Goal: Task Accomplishment & Management: Manage account settings

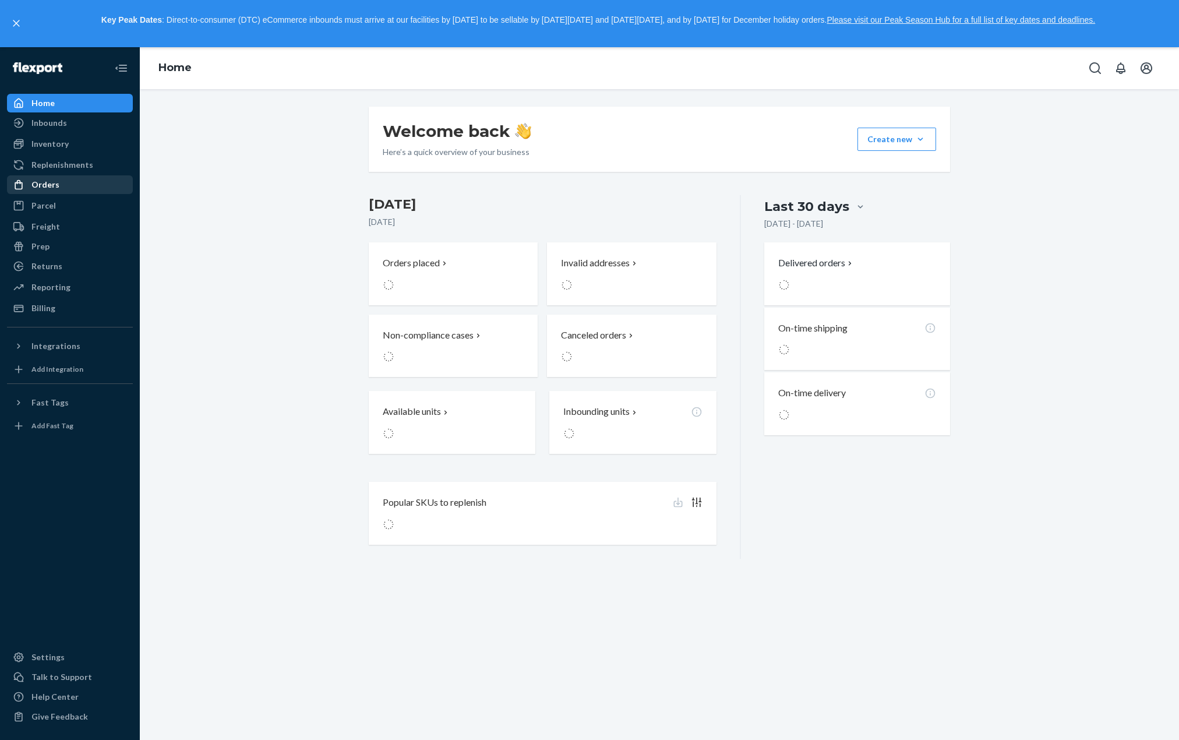
click at [85, 186] on div "Orders" at bounding box center [69, 185] width 123 height 16
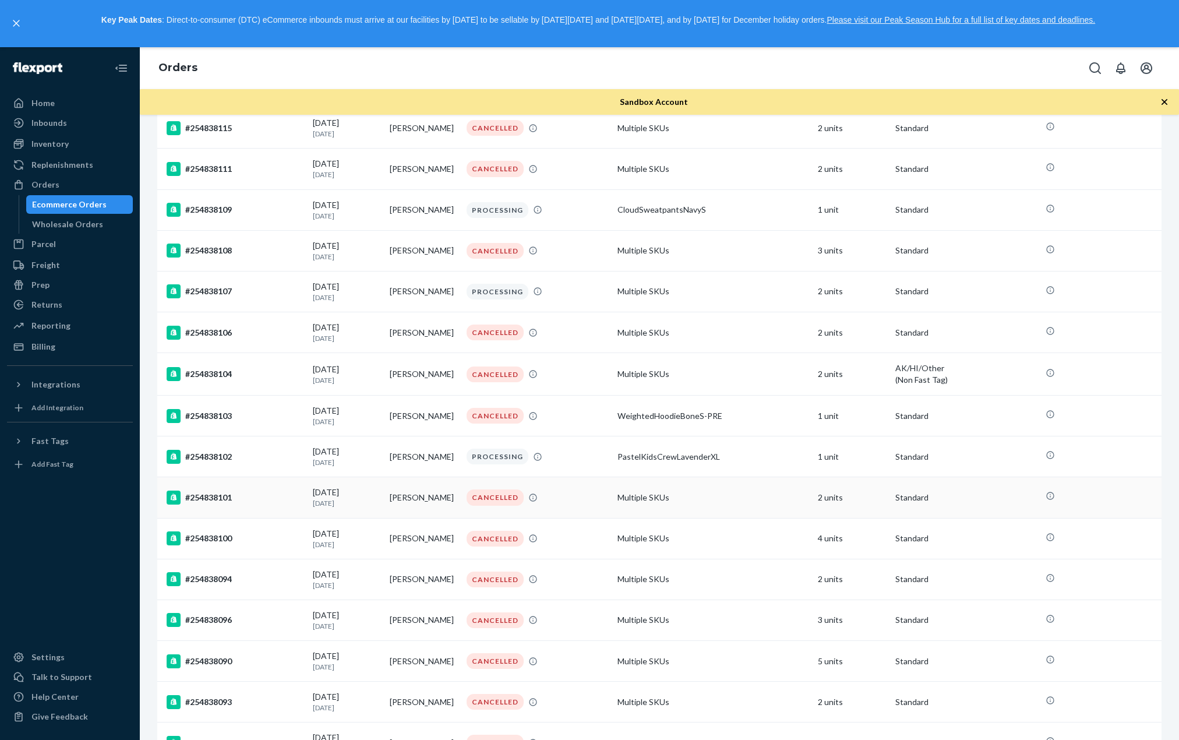
scroll to position [3531, 0]
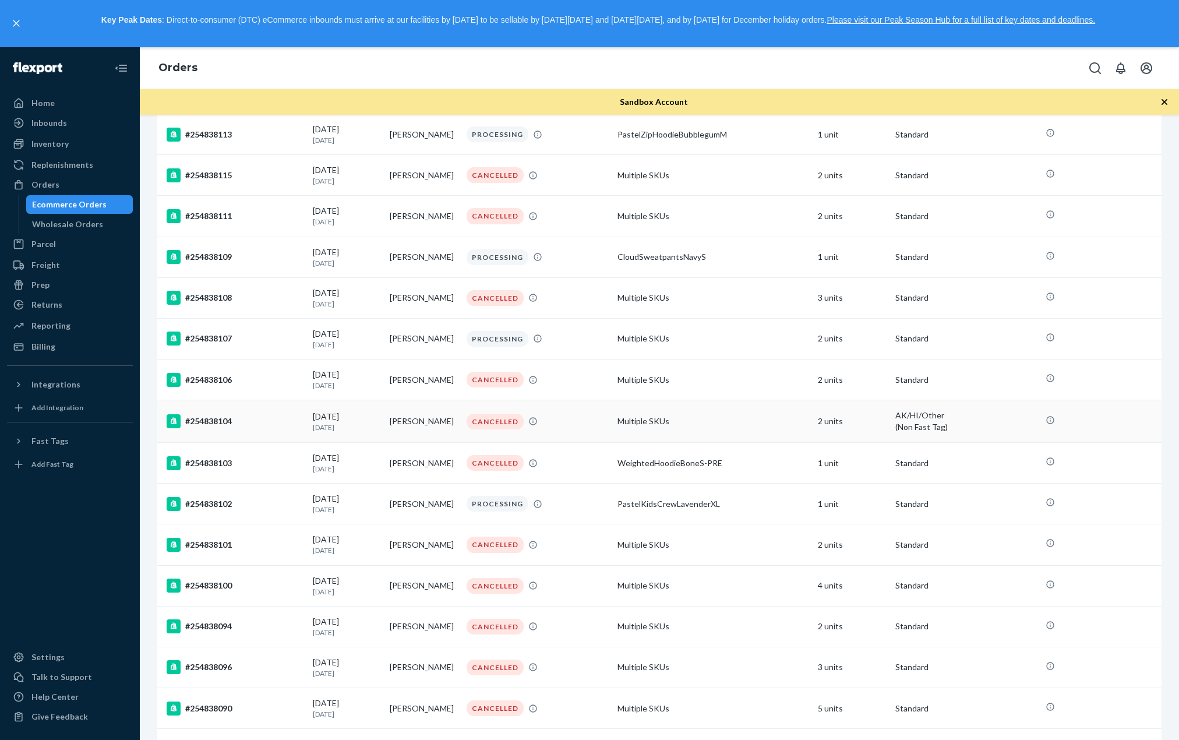
click at [917, 421] on div "(Non Fast Tag)" at bounding box center [966, 427] width 142 height 12
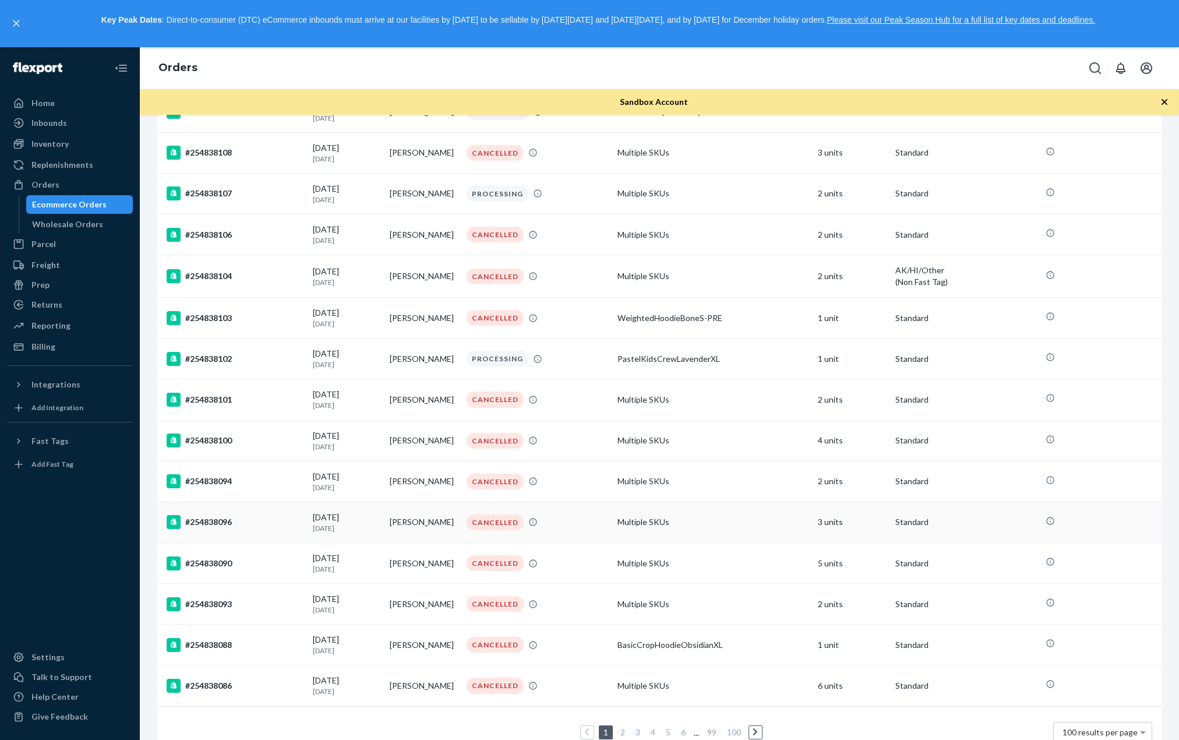
scroll to position [3705, 0]
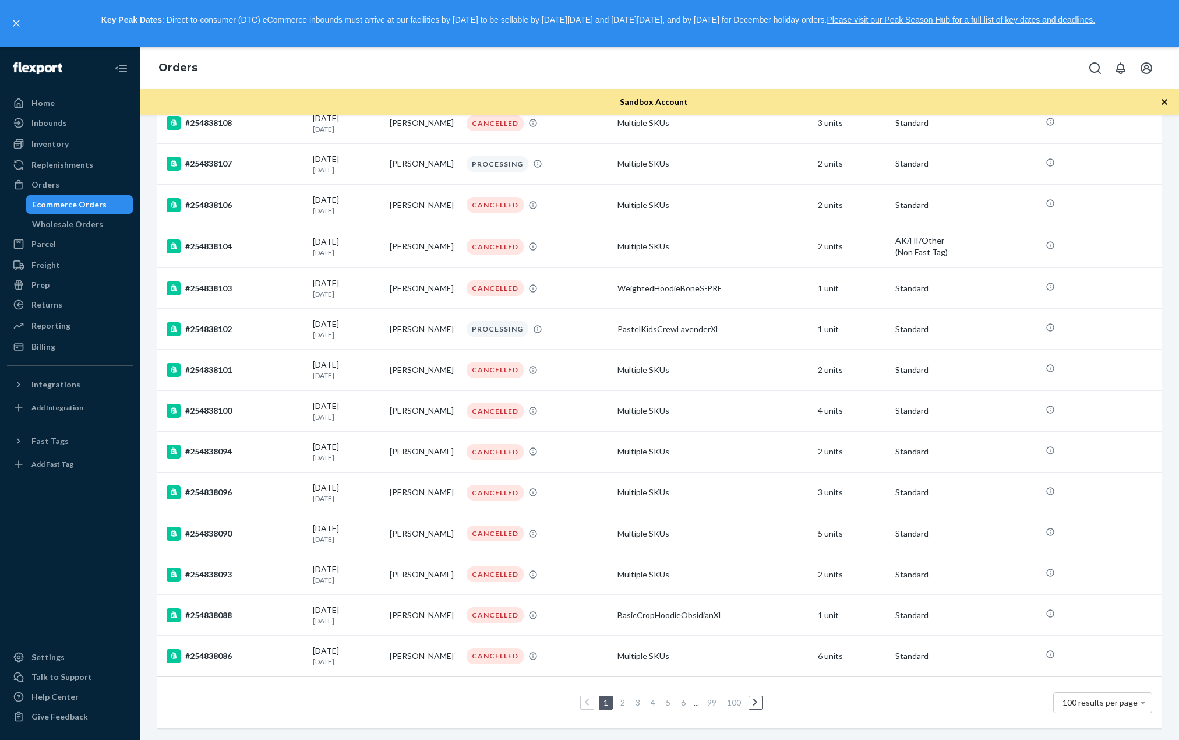
click at [618, 697] on link "2" at bounding box center [622, 702] width 9 height 10
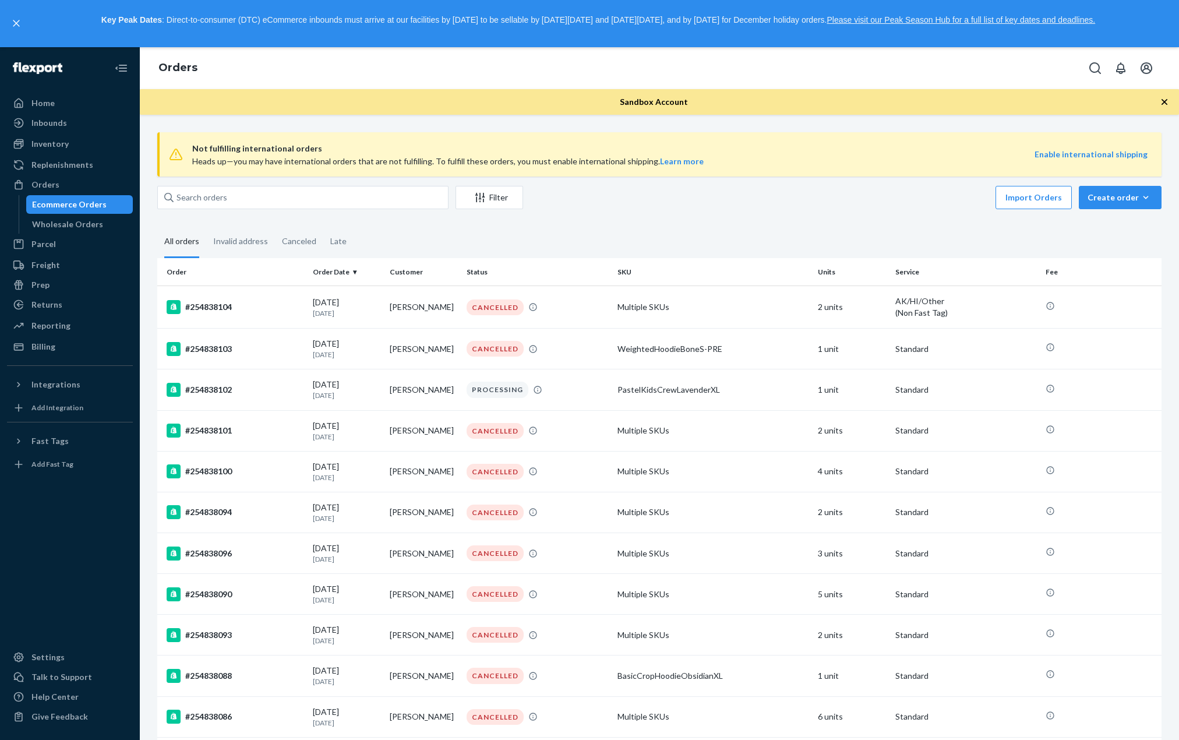
drag, startPoint x: 620, startPoint y: 489, endPoint x: 594, endPoint y: 109, distance: 380.7
click at [467, 192] on div "Filter" at bounding box center [489, 198] width 66 height 12
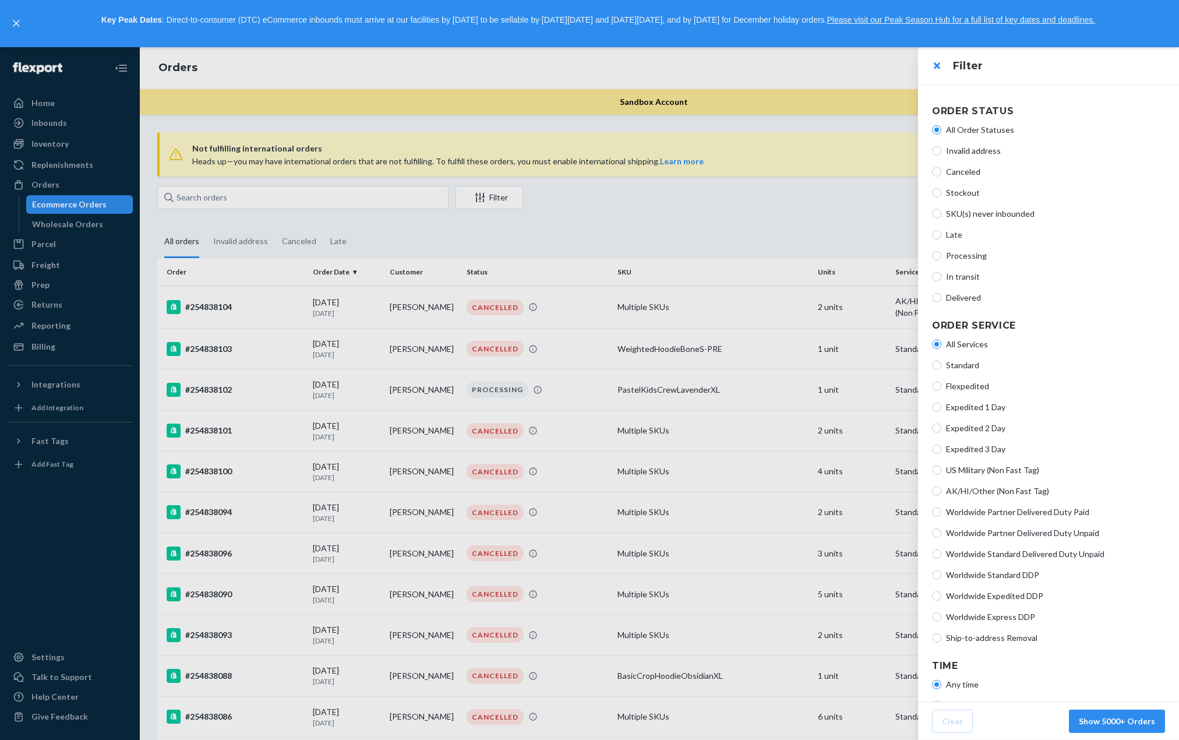
click at [967, 386] on span "Flexpedited" at bounding box center [1055, 386] width 219 height 12
click at [941, 386] on input "Flexpedited" at bounding box center [936, 386] width 9 height 9
radio input "true"
radio input "false"
click at [991, 409] on span "Expedited 1 Day" at bounding box center [1055, 407] width 219 height 12
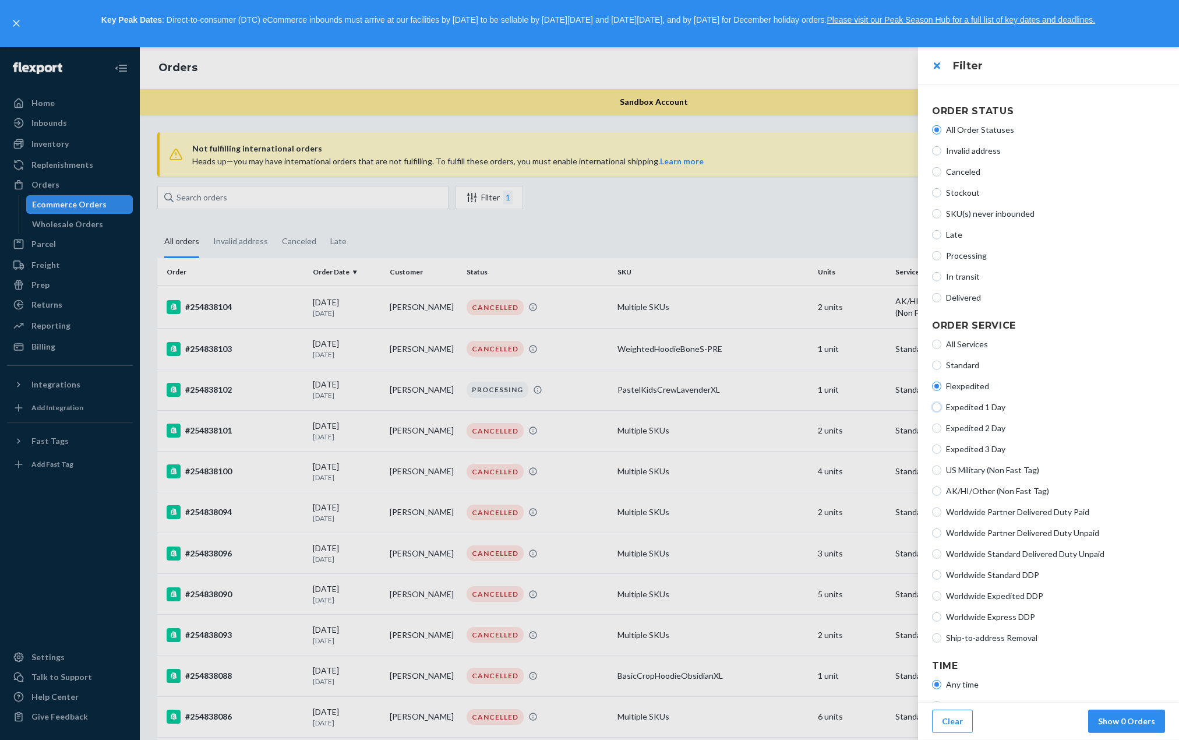
click at [941, 409] on input "Expedited 1 Day" at bounding box center [936, 407] width 9 height 9
radio input "true"
radio input "false"
click at [989, 430] on span "Expedited 2 Day" at bounding box center [1055, 428] width 219 height 12
click at [977, 434] on div "All Services Standard Flexpedited Expedited 1 Day Expedited 2 Day Expedited 3 D…" at bounding box center [1048, 491] width 233 height 315
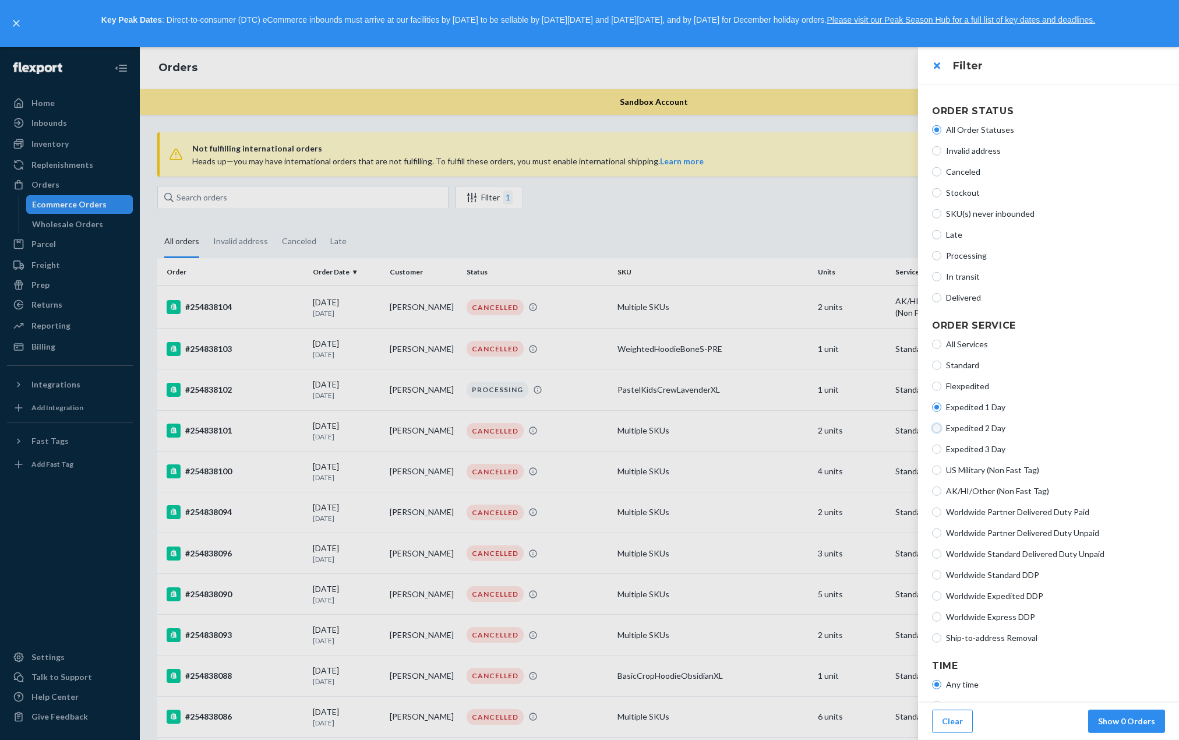
click at [939, 431] on input "Expedited 2 Day" at bounding box center [936, 427] width 9 height 9
radio input "true"
radio input "false"
click at [938, 448] on input "Expedited 3 Day" at bounding box center [936, 448] width 9 height 9
radio input "true"
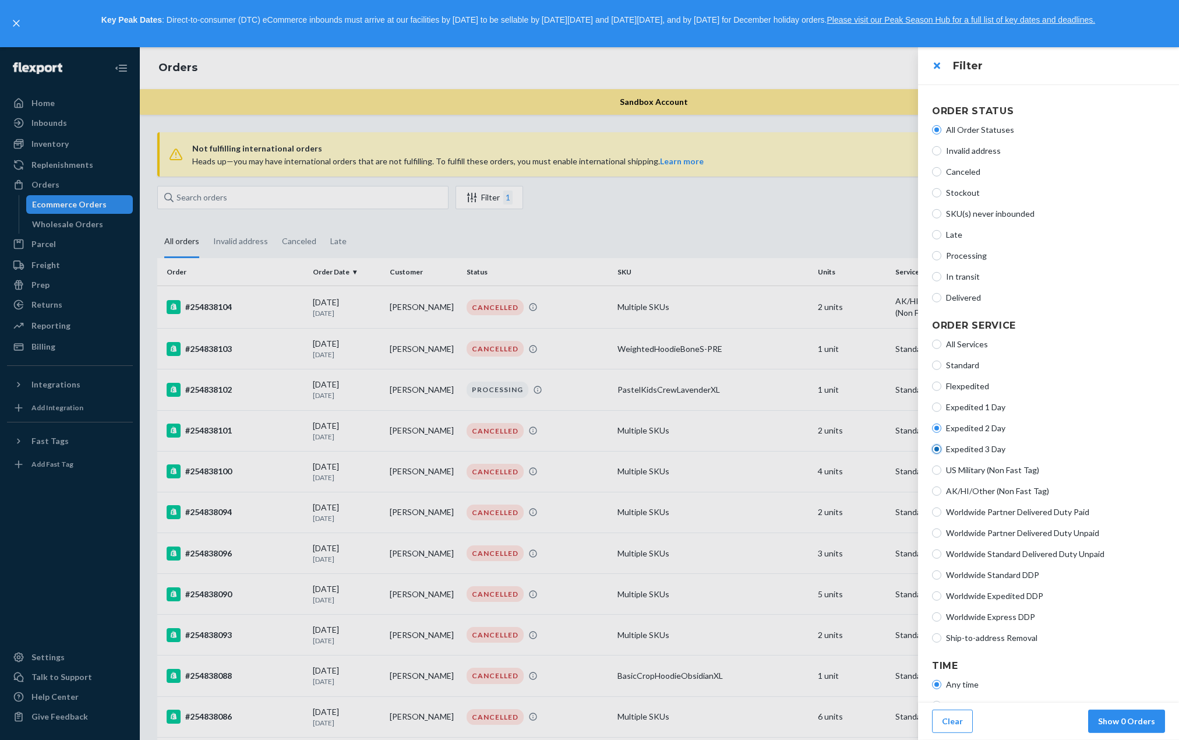
radio input "false"
click at [935, 474] on input "US Military (Non Fast Tag)" at bounding box center [936, 469] width 9 height 9
radio input "true"
radio input "false"
click at [938, 490] on input "AK/HI/Other (Non Fast Tag)" at bounding box center [936, 490] width 9 height 9
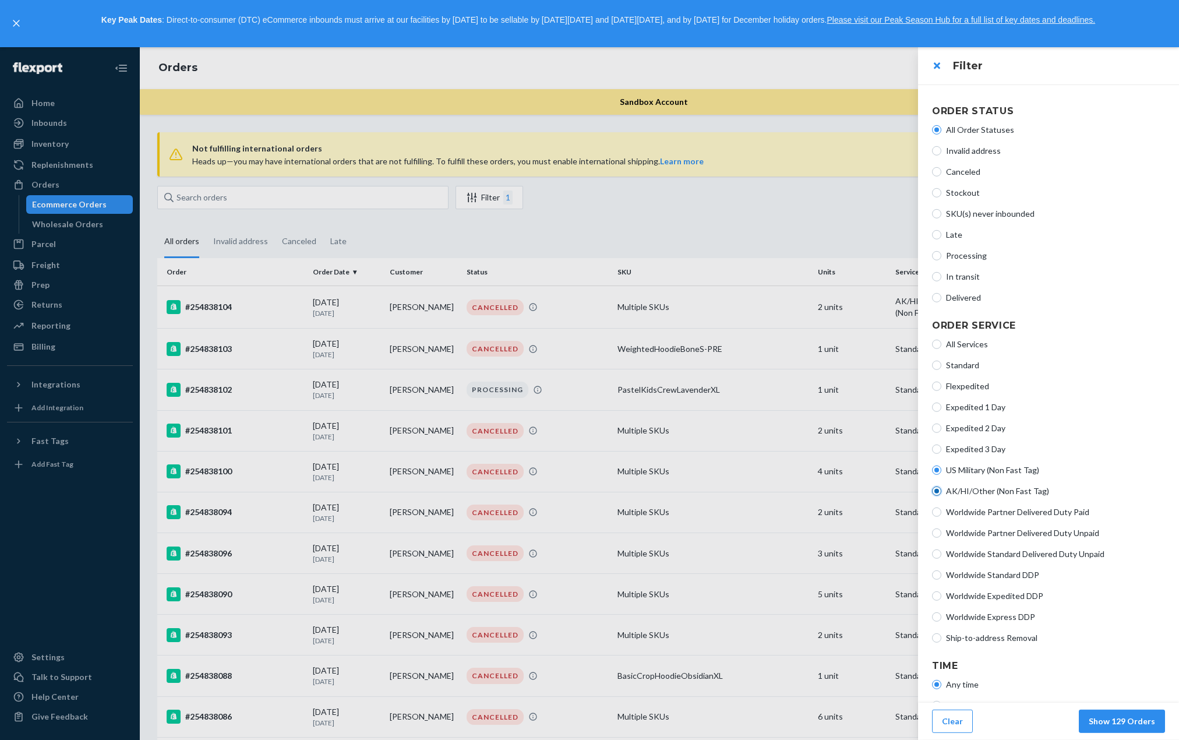
radio input "true"
radio input "false"
click at [938, 513] on input "Worldwide Partner Delivered Duty Paid" at bounding box center [936, 511] width 9 height 9
radio input "true"
radio input "false"
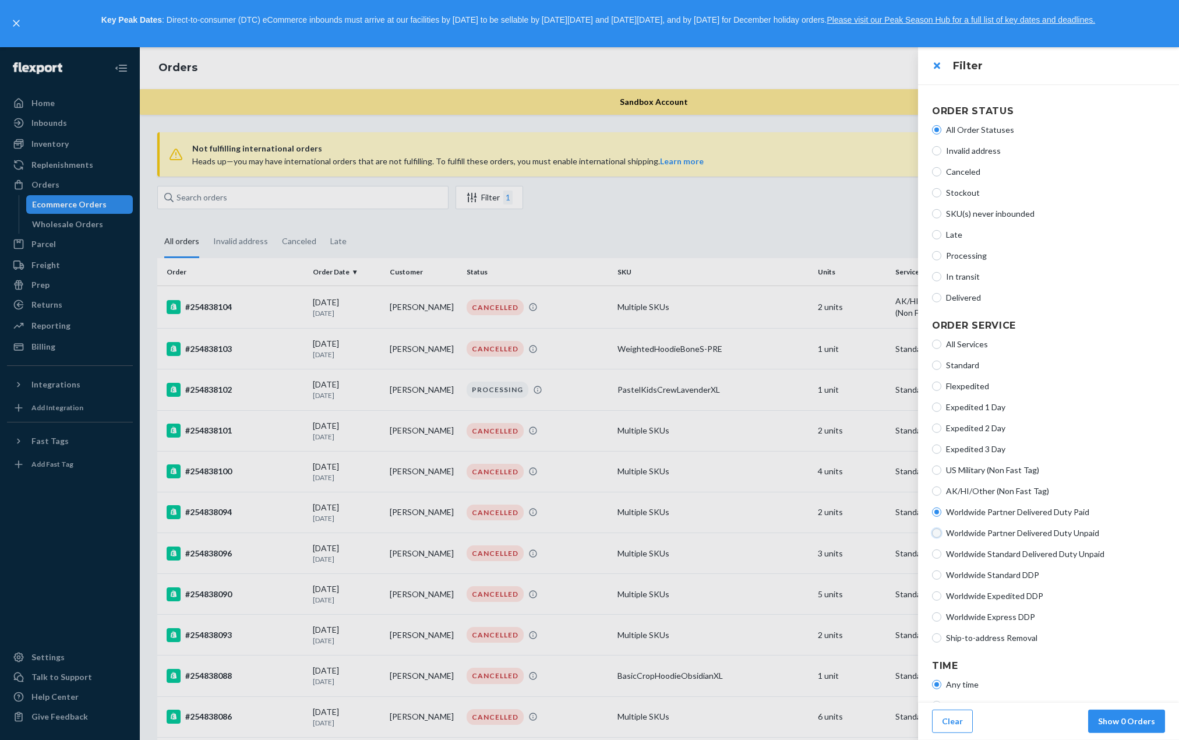
click at [937, 528] on input "Worldwide Partner Delivered Duty Unpaid" at bounding box center [936, 532] width 9 height 9
radio input "true"
radio input "false"
click at [937, 554] on input "Worldwide Standard Delivered Duty Unpaid" at bounding box center [936, 553] width 9 height 9
radio input "true"
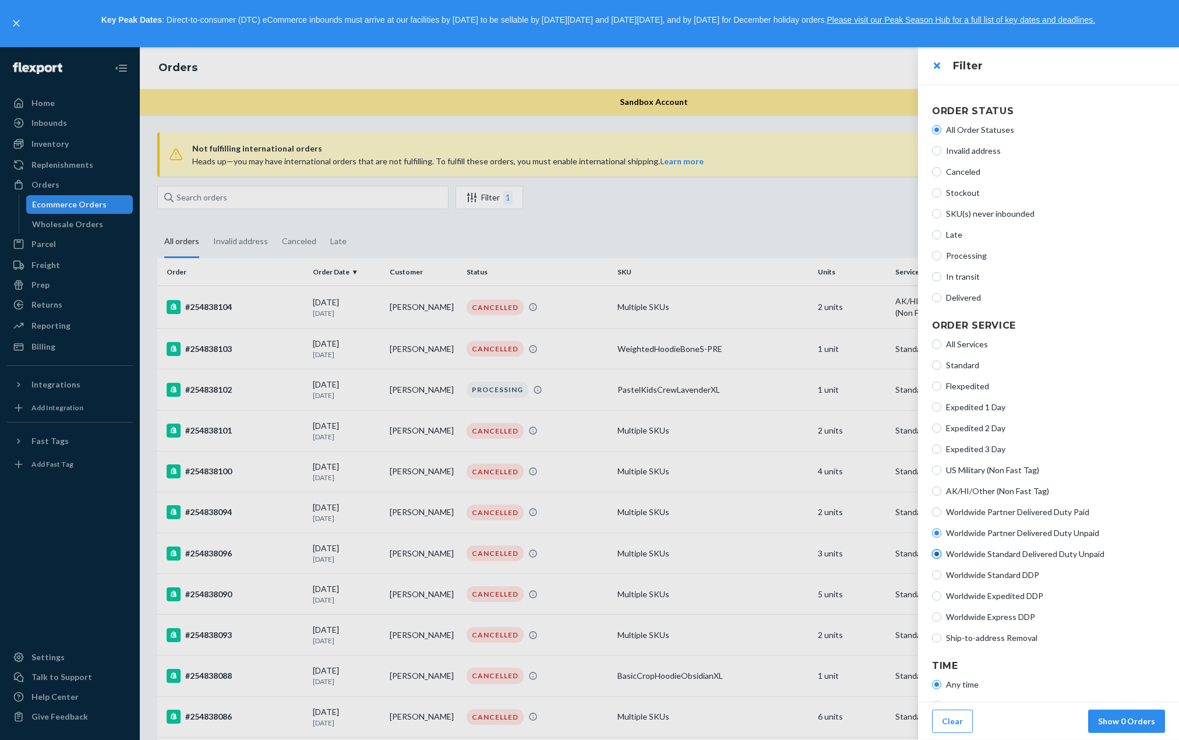
radio input "false"
click at [937, 576] on input "Worldwide Standard DDP" at bounding box center [936, 574] width 9 height 9
radio input "true"
radio input "false"
click at [939, 595] on input "Worldwide Expedited DDP" at bounding box center [936, 595] width 9 height 9
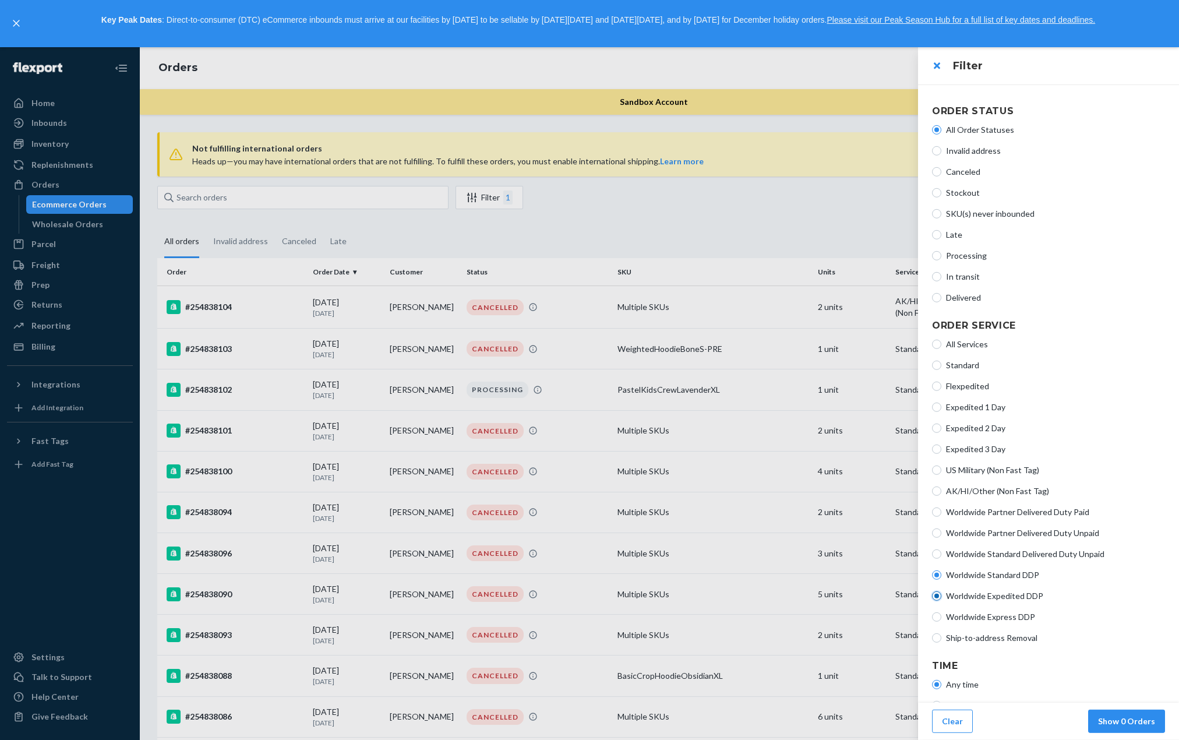
radio input "true"
radio input "false"
click at [938, 613] on input "Worldwide Express DDP" at bounding box center [936, 616] width 9 height 9
radio input "true"
radio input "false"
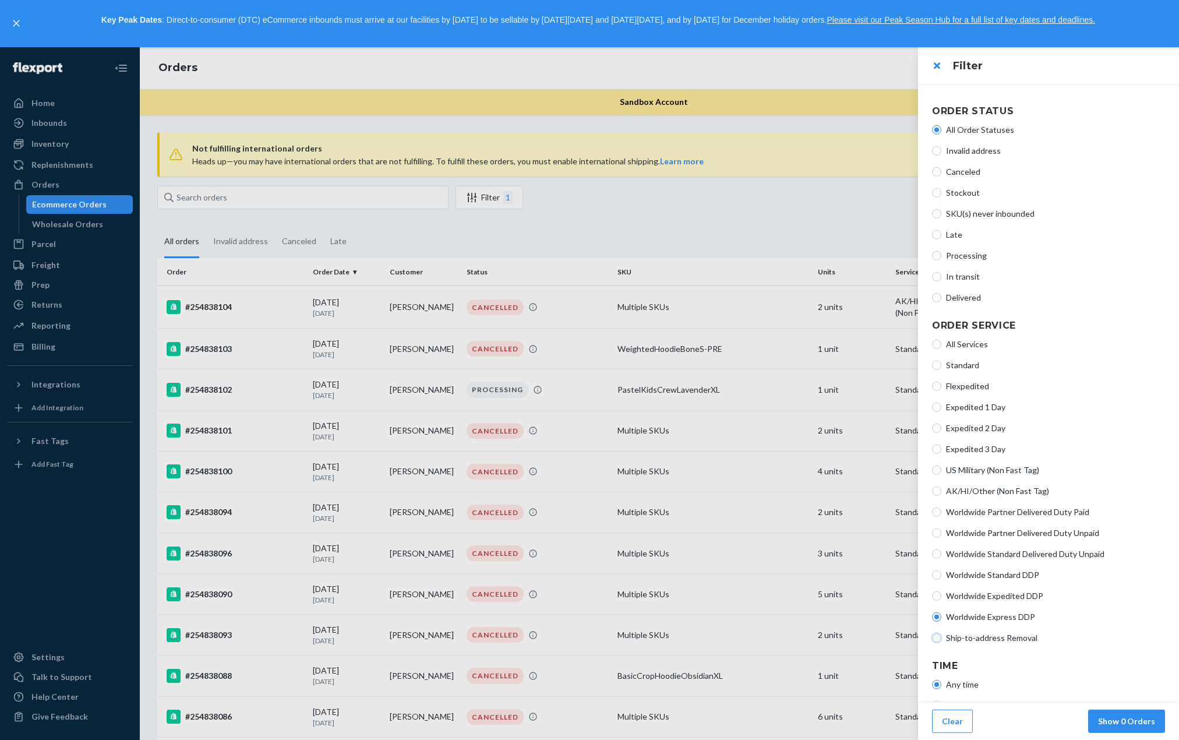
click at [938, 640] on input "Ship-to-address Removal" at bounding box center [936, 637] width 9 height 9
radio input "true"
radio input "false"
click at [939, 346] on input "All Services" at bounding box center [936, 344] width 9 height 9
radio input "true"
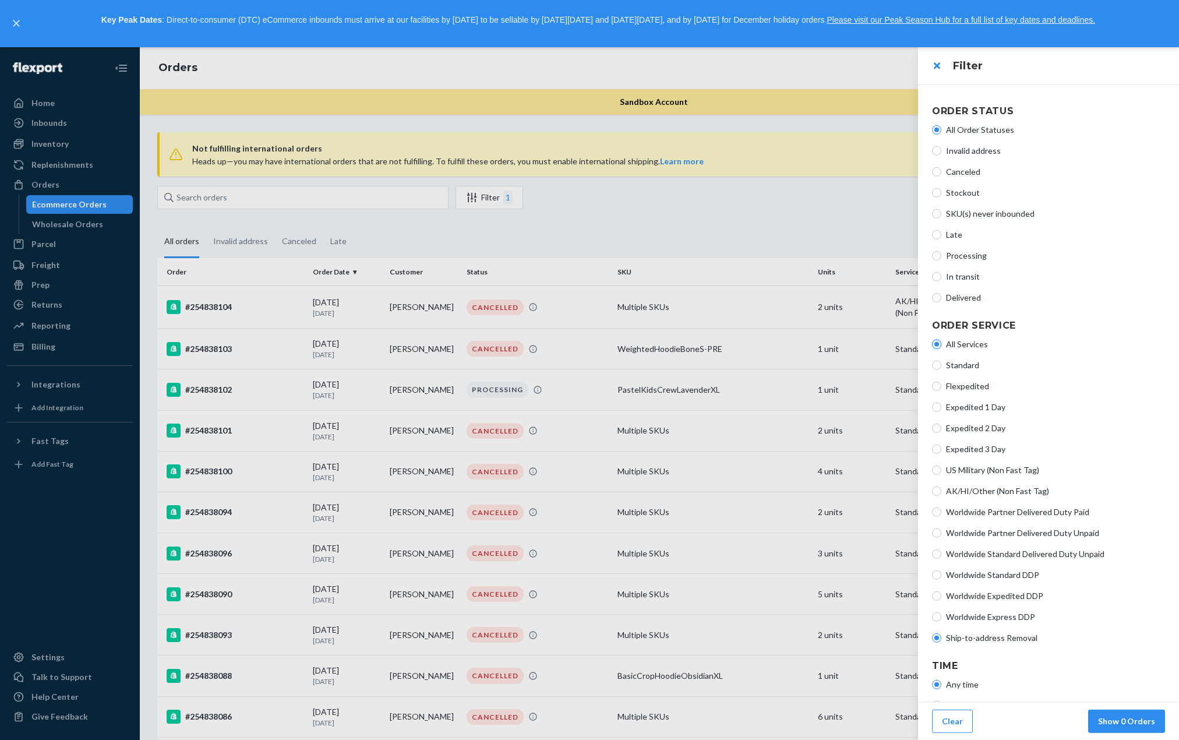
radio input "false"
click at [1124, 725] on button "Show 5000+ Orders" at bounding box center [1117, 721] width 96 height 23
